Goal: Task Accomplishment & Management: Manage account settings

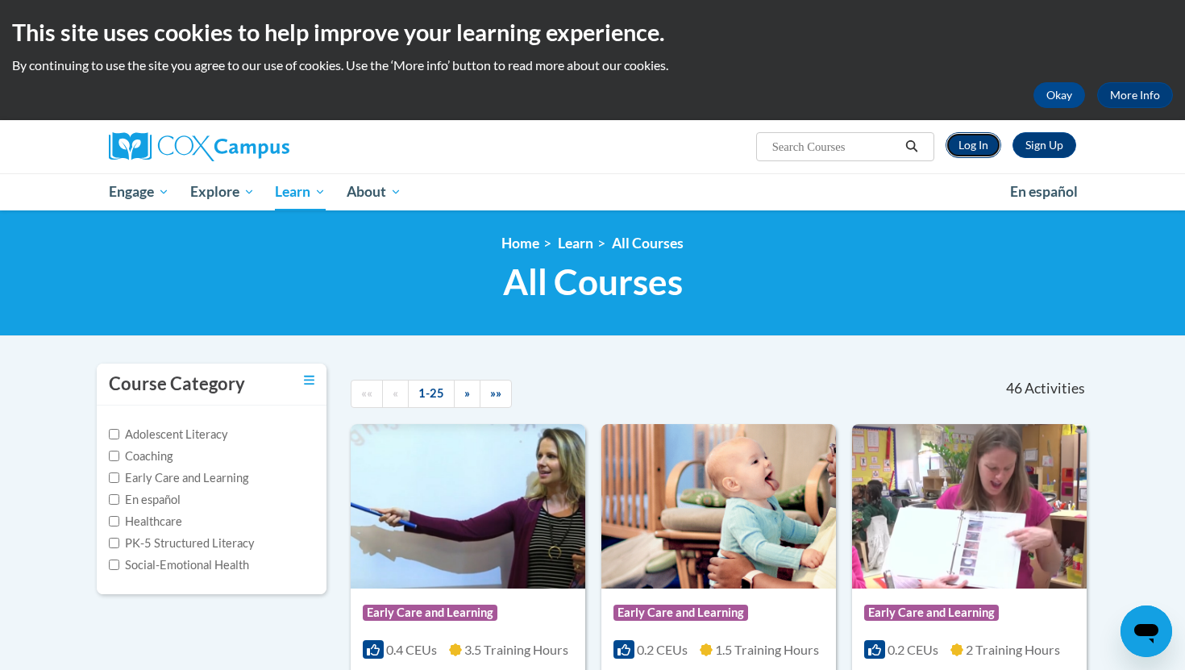
click at [977, 151] on link "Log In" at bounding box center [973, 145] width 56 height 26
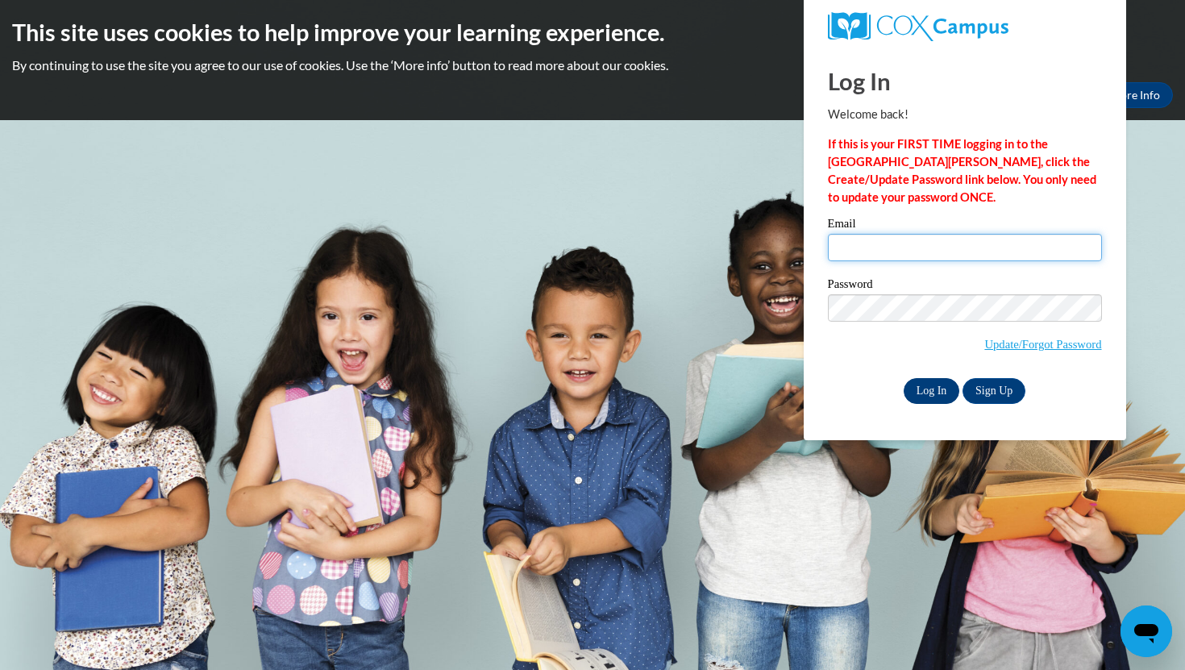
type input "aubrey5860@icloud.com"
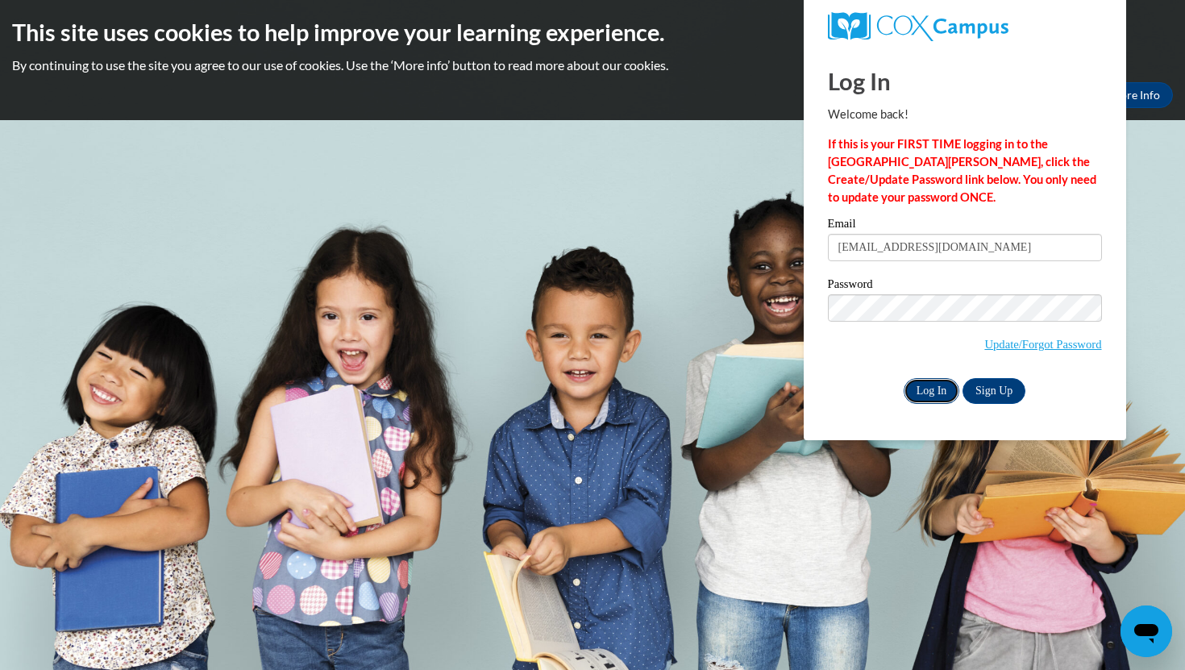
click at [936, 402] on input "Log In" at bounding box center [931, 391] width 56 height 26
click at [935, 396] on input "Log In" at bounding box center [931, 391] width 56 height 26
click at [919, 395] on input "Log In" at bounding box center [931, 391] width 56 height 26
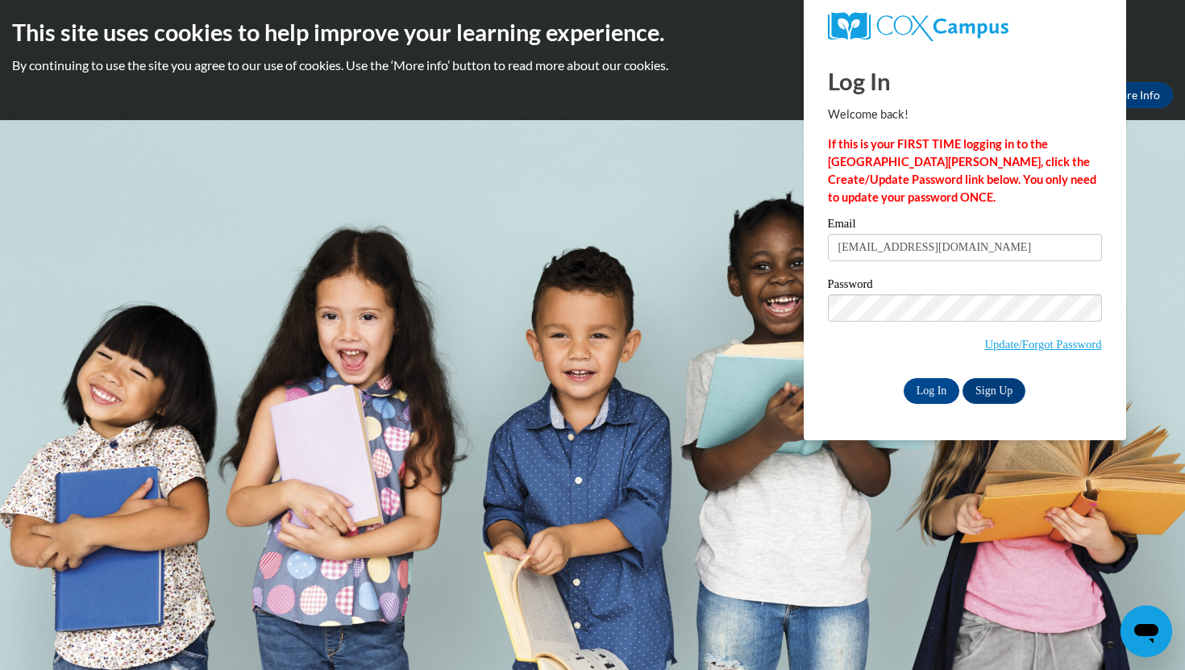
click at [890, 289] on label "Password" at bounding box center [965, 286] width 274 height 16
click at [792, 305] on body "This site uses cookies to help improve your learning experience. By continuing …" at bounding box center [592, 335] width 1185 height 670
click at [894, 376] on div "Email aubrey5860@icloud.com Password Update/Forgot Password Log In Sign Up OR" at bounding box center [965, 310] width 274 height 185
click at [903, 378] on input "Log In" at bounding box center [931, 391] width 56 height 26
click at [944, 392] on input "Log In" at bounding box center [931, 391] width 56 height 26
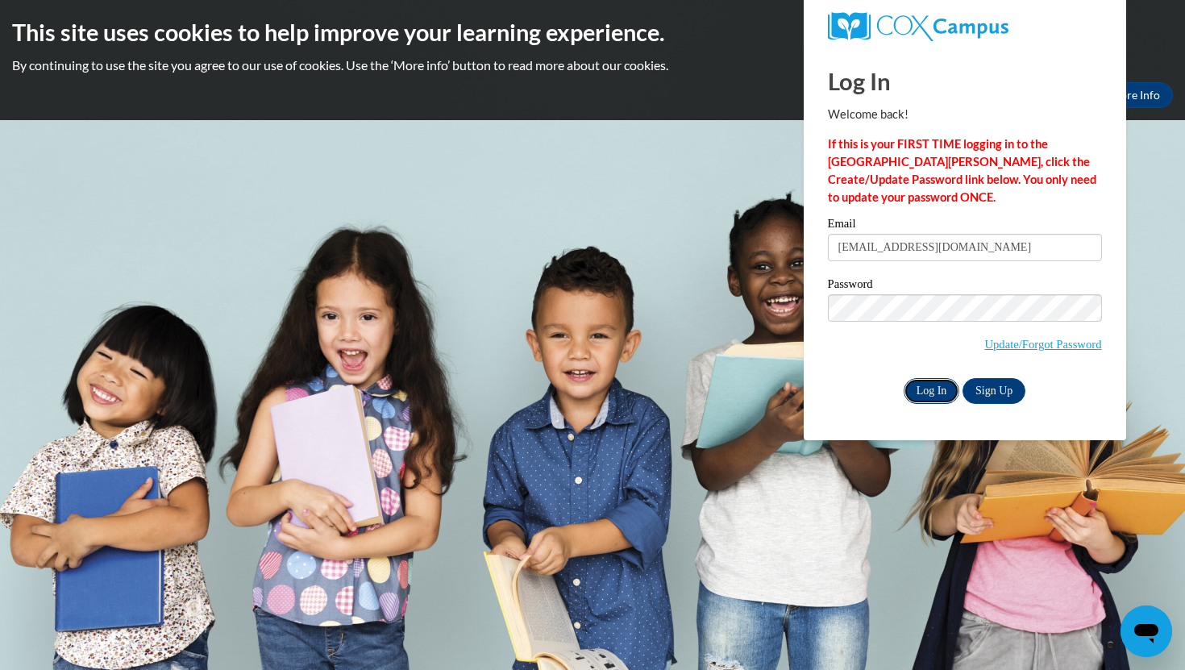
click at [944, 392] on input "Log In" at bounding box center [931, 391] width 56 height 26
click at [974, 246] on input "aubrey5860@icloud.com" at bounding box center [965, 247] width 274 height 27
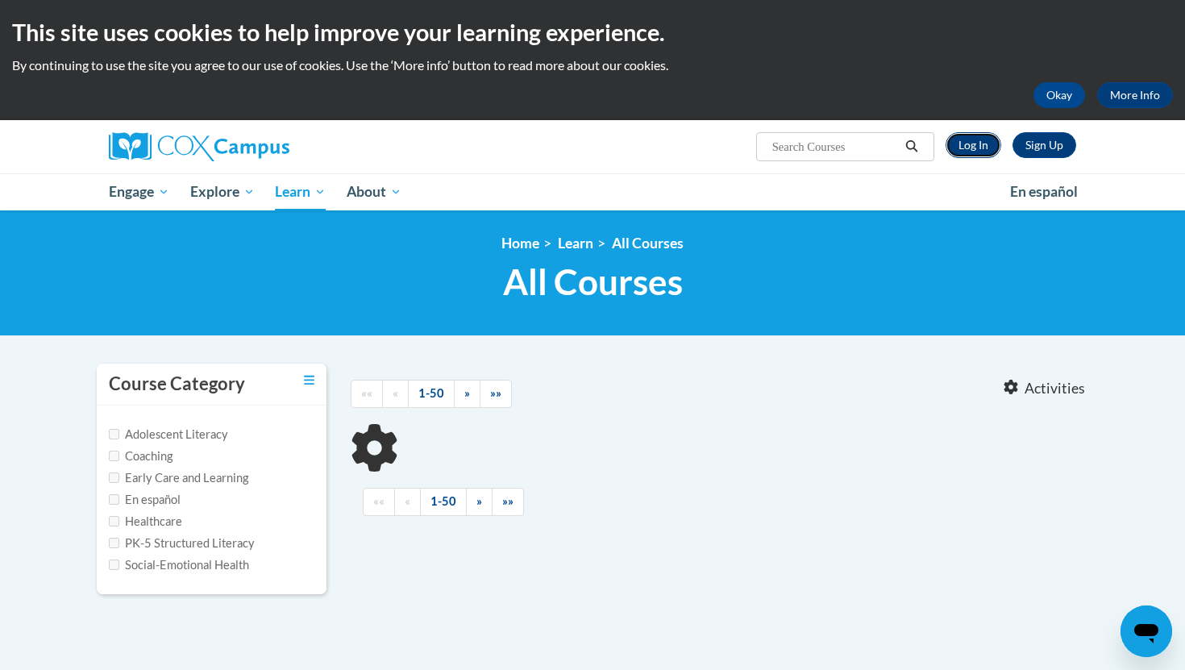
click at [977, 139] on link "Log In" at bounding box center [973, 145] width 56 height 26
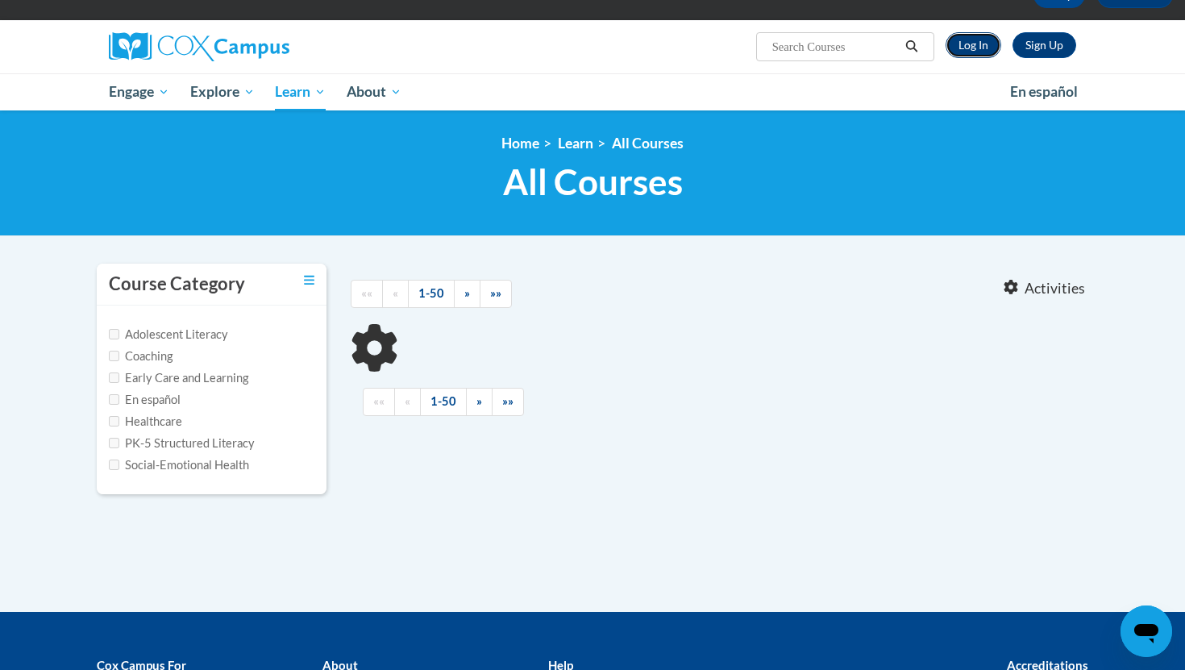
scroll to position [13, 0]
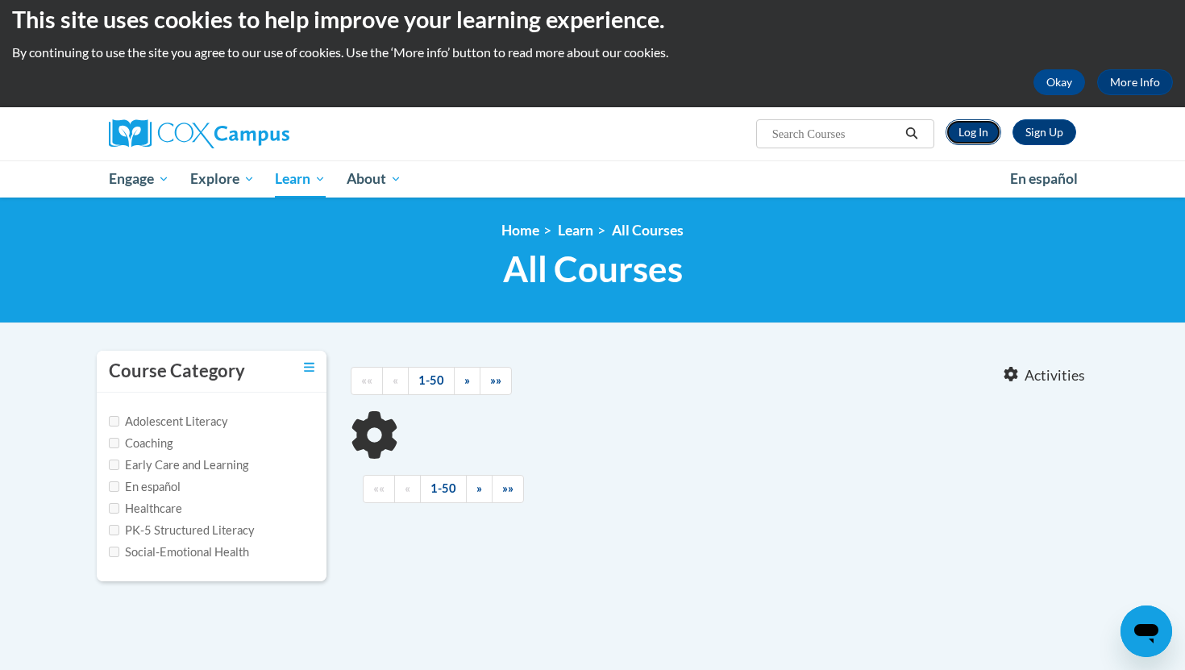
click at [977, 139] on link "Log In" at bounding box center [973, 132] width 56 height 26
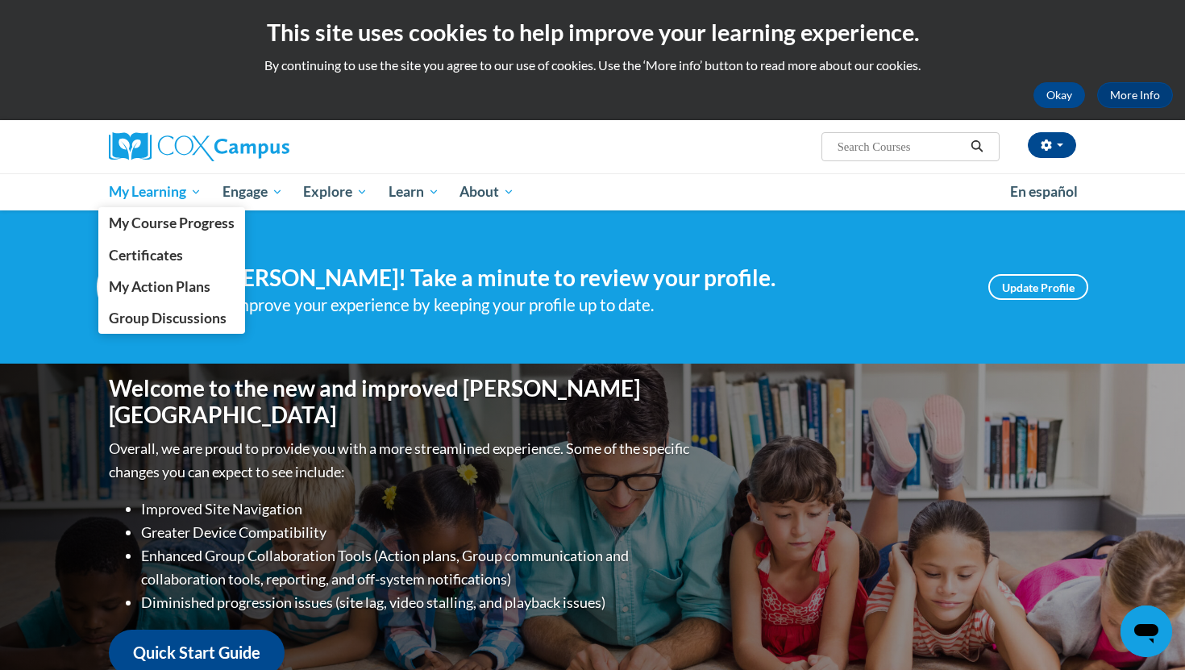
click at [144, 188] on span "My Learning" at bounding box center [155, 191] width 93 height 19
click at [145, 222] on span "My Course Progress" at bounding box center [172, 222] width 126 height 17
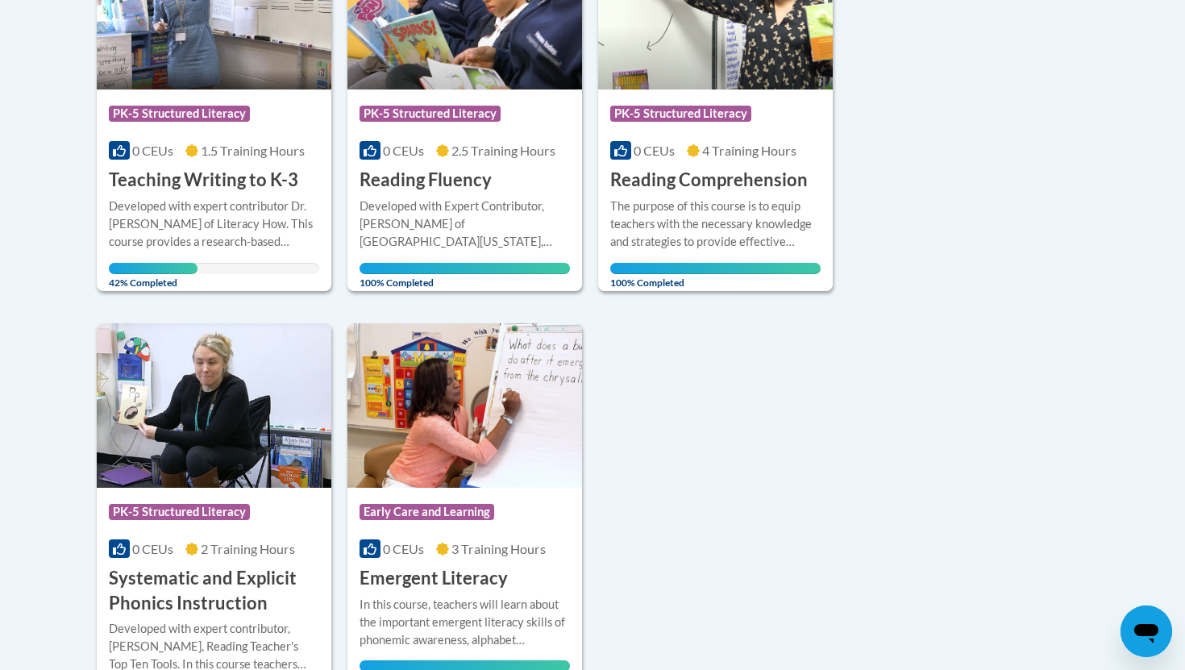
scroll to position [467, 0]
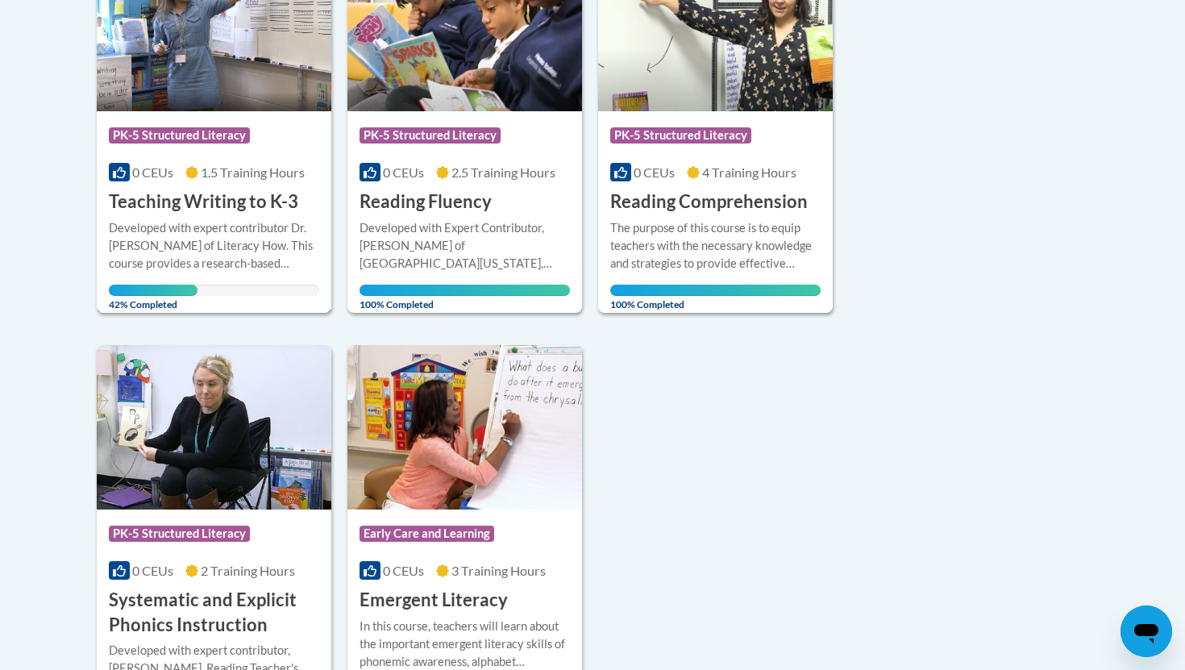
click at [194, 190] on h3 "Teaching Writing to K-3" at bounding box center [203, 201] width 189 height 25
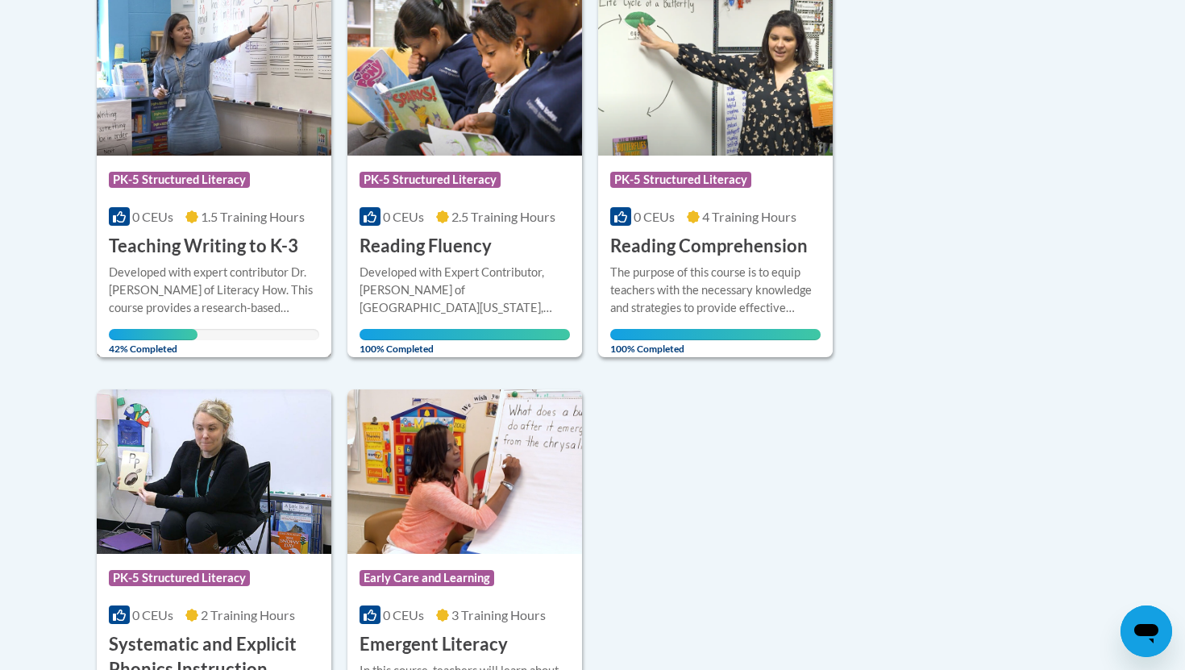
click at [194, 187] on span "PK-5 Structured Literacy" at bounding box center [179, 180] width 141 height 16
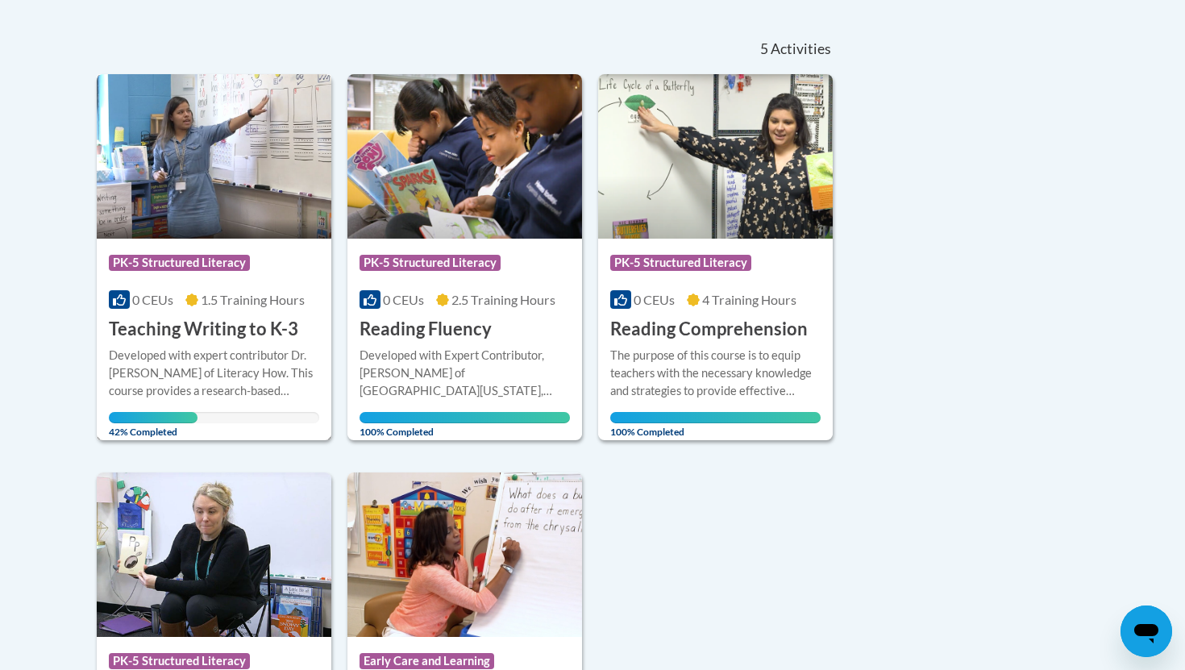
click at [162, 401] on div "Developed with expert contributor Dr. Margie Gillis of Literacy How. This cours…" at bounding box center [214, 384] width 210 height 77
click at [169, 276] on div "Course Category: PK-5 Structured Literacy" at bounding box center [214, 265] width 210 height 36
click at [165, 328] on h3 "Teaching Writing to K-3" at bounding box center [203, 329] width 189 height 25
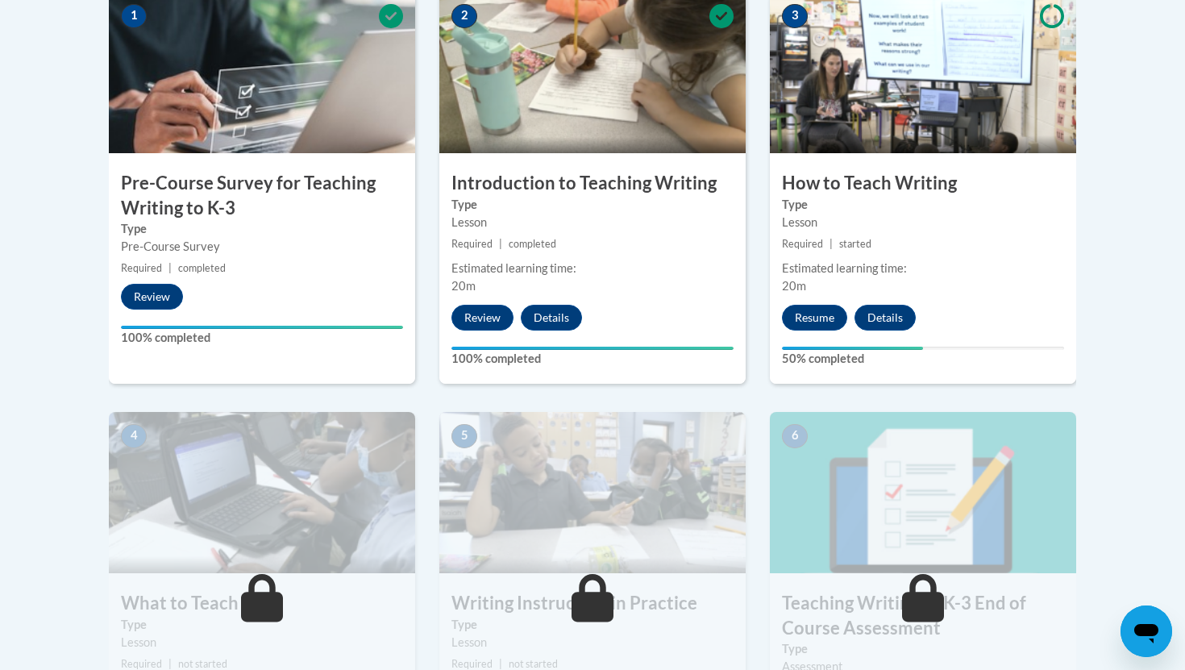
scroll to position [553, 0]
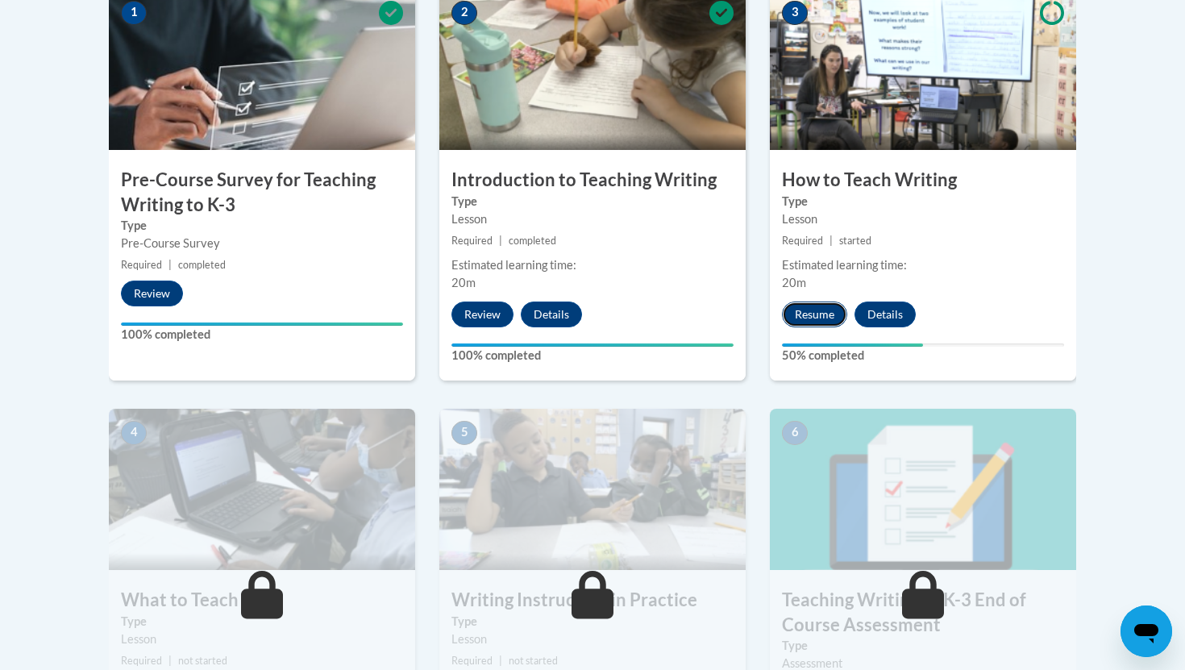
click at [836, 310] on button "Resume" at bounding box center [814, 314] width 65 height 26
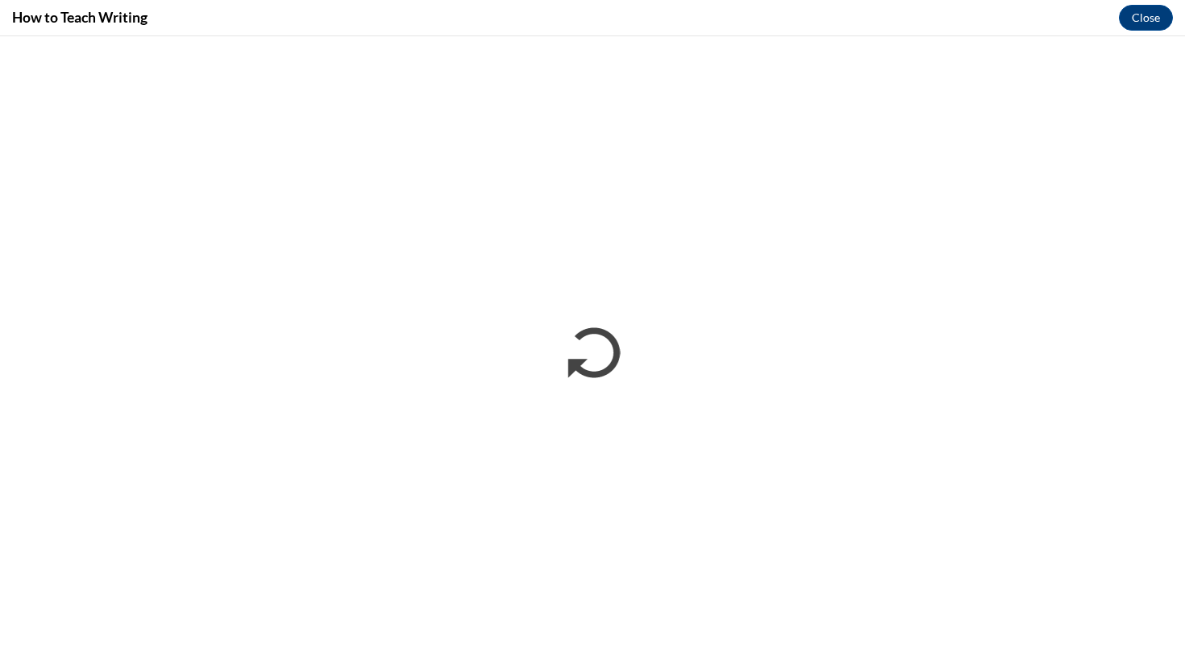
scroll to position [0, 0]
